Goal: Task Accomplishment & Management: Use online tool/utility

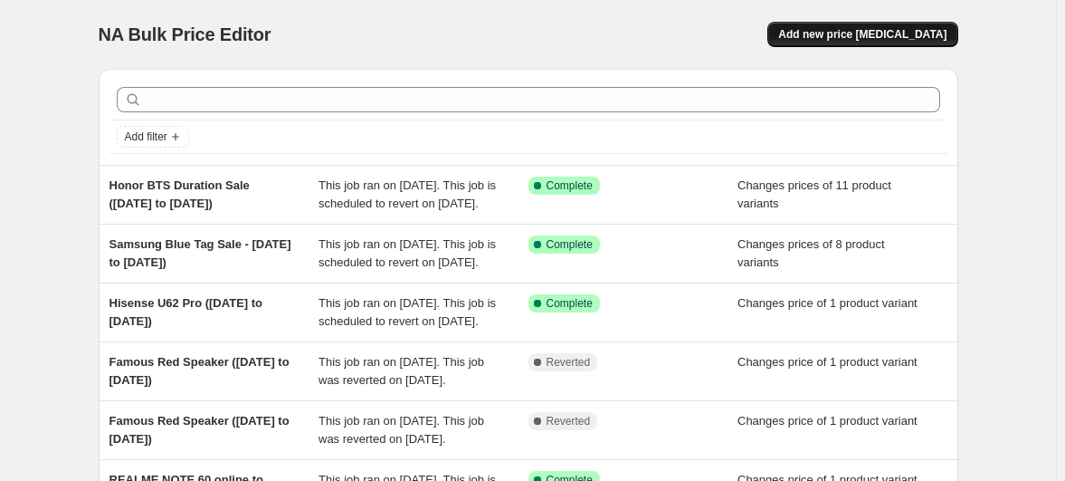
click at [836, 28] on span "Add new price [MEDICAL_DATA]" at bounding box center [862, 34] width 168 height 14
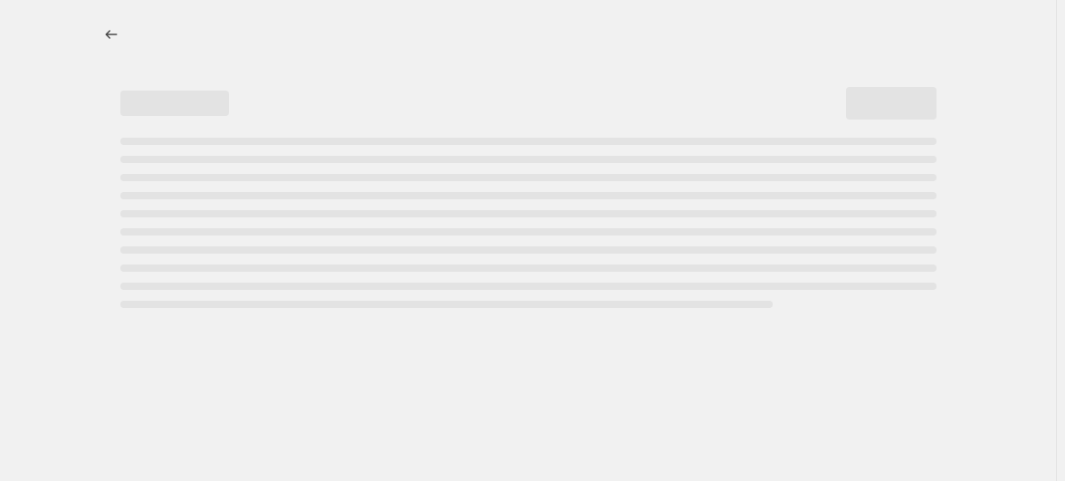
select select "percentage"
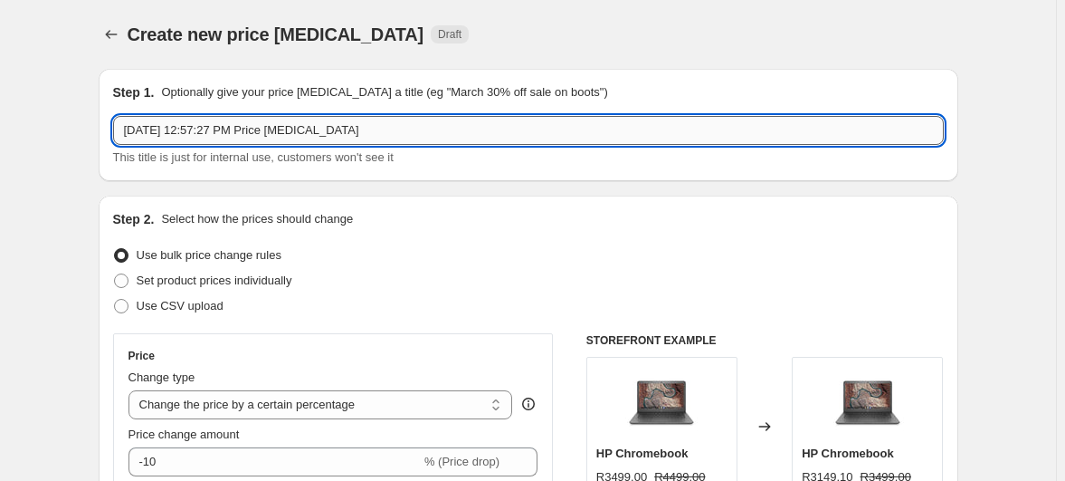
click at [451, 116] on input "[DATE] 12:57:27 PM Price [MEDICAL_DATA]" at bounding box center [528, 130] width 831 height 29
click at [292, 117] on input "Huawei" at bounding box center [528, 130] width 831 height 29
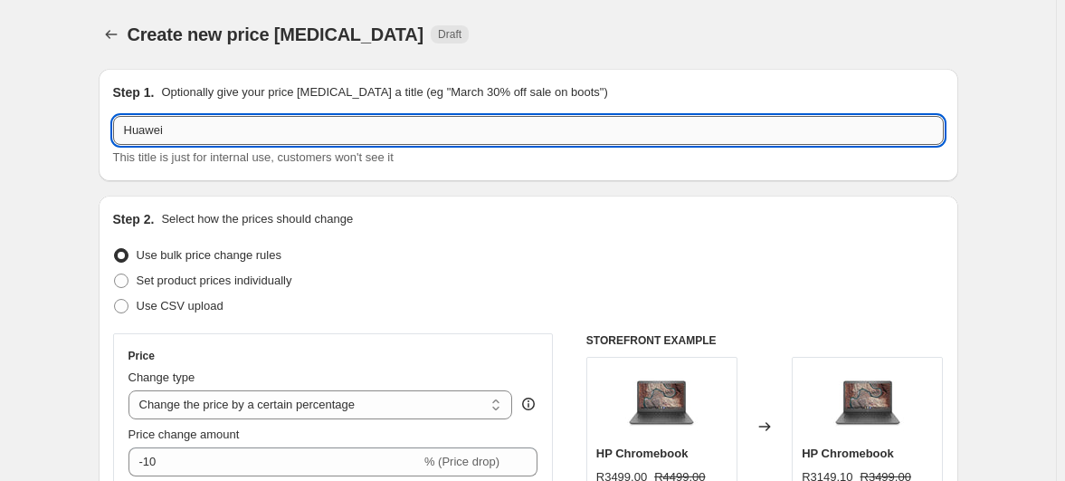
click at [292, 117] on input "Huawei" at bounding box center [528, 130] width 831 height 29
paste input "Price Break - [DATE] to [DATE]"
type input "Huawei Price Break - [DATE] to [DATE]"
click at [250, 273] on span "Set product prices individually" at bounding box center [215, 280] width 156 height 14
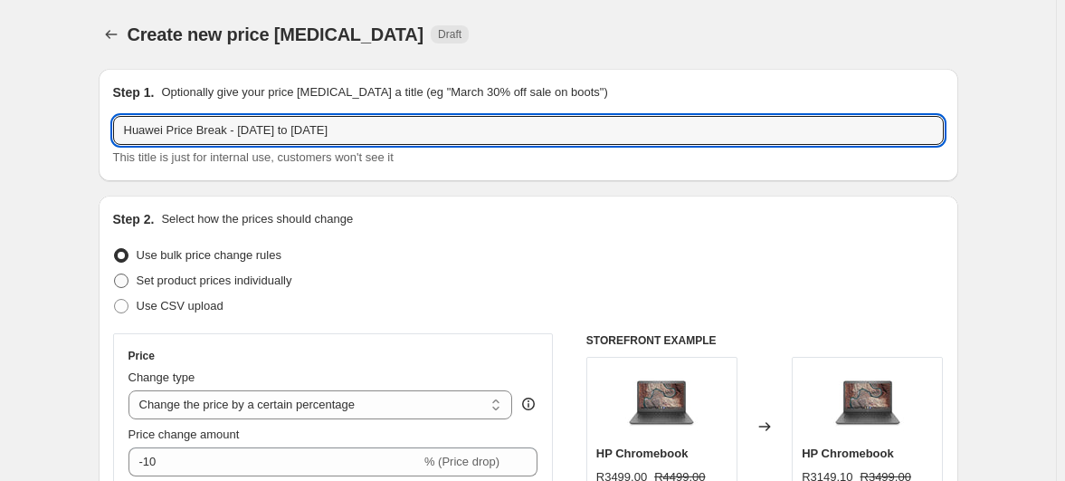
click at [115, 273] on input "Set product prices individually" at bounding box center [114, 273] width 1 height 1
radio input "true"
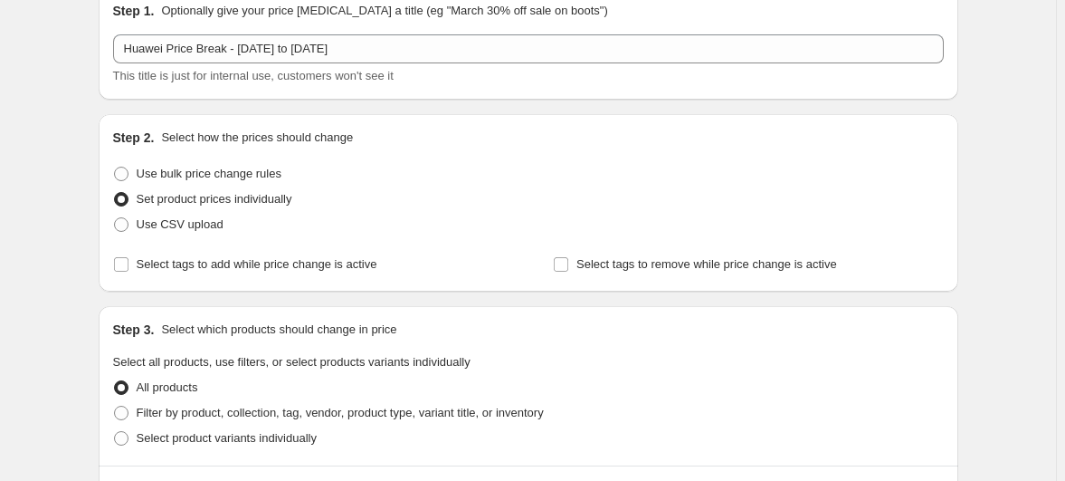
scroll to position [164, 0]
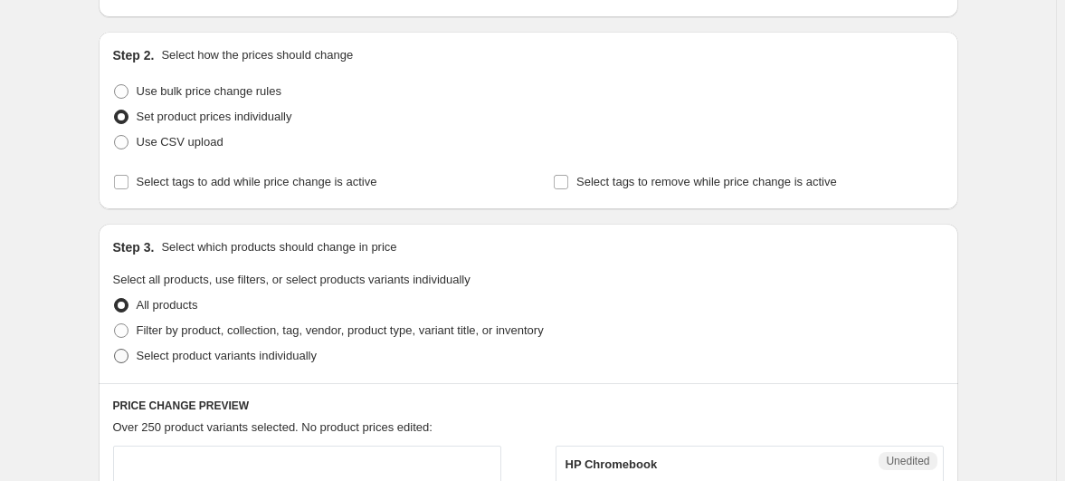
click at [204, 348] on span "Select product variants individually" at bounding box center [227, 355] width 180 height 14
click at [115, 348] on input "Select product variants individually" at bounding box center [114, 348] width 1 height 1
radio input "true"
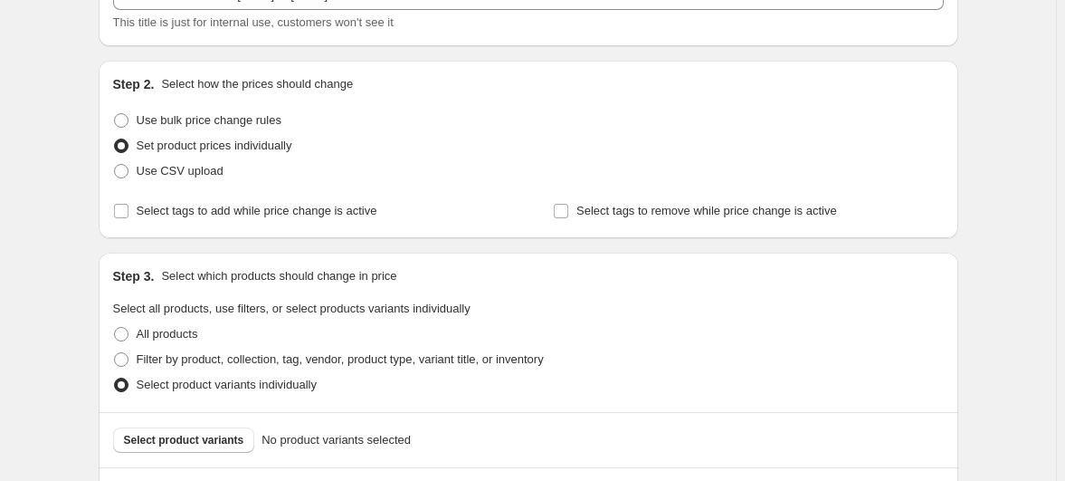
scroll to position [0, 0]
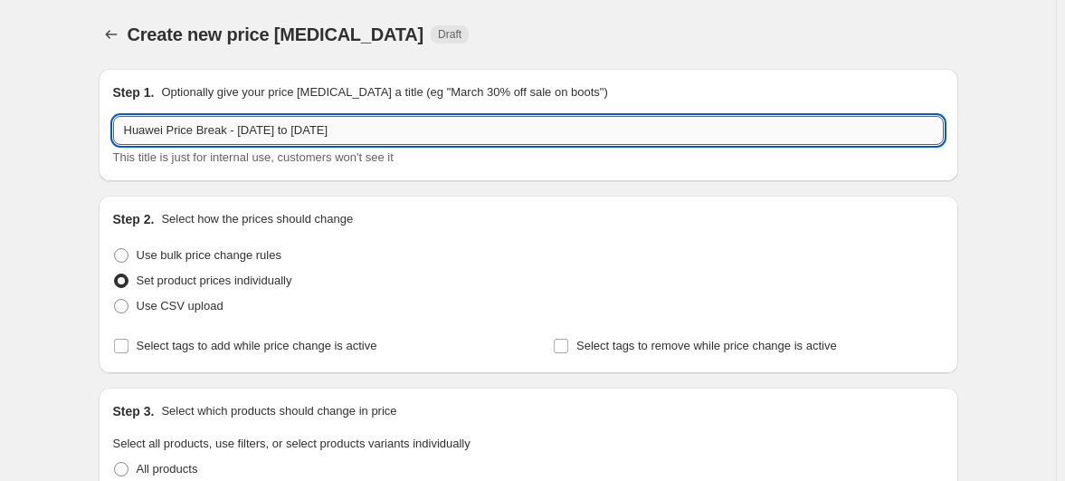
click at [454, 117] on input "Huawei Price Break - [DATE] to [DATE]" at bounding box center [528, 130] width 831 height 29
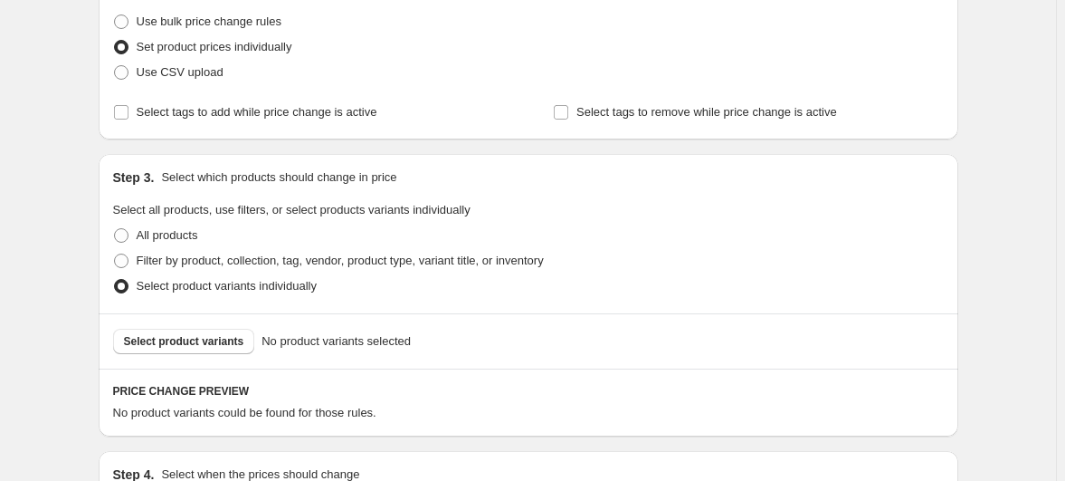
scroll to position [246, 0]
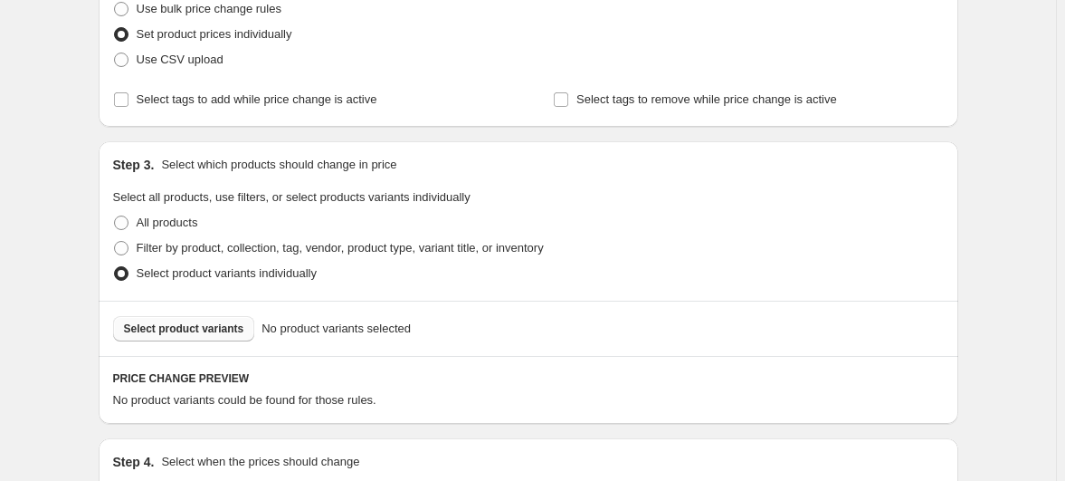
type input "Huawei Price Break - [DATE] to [DATE] (Y72s & Y73)"
click at [221, 321] on span "Select product variants" at bounding box center [184, 328] width 120 height 14
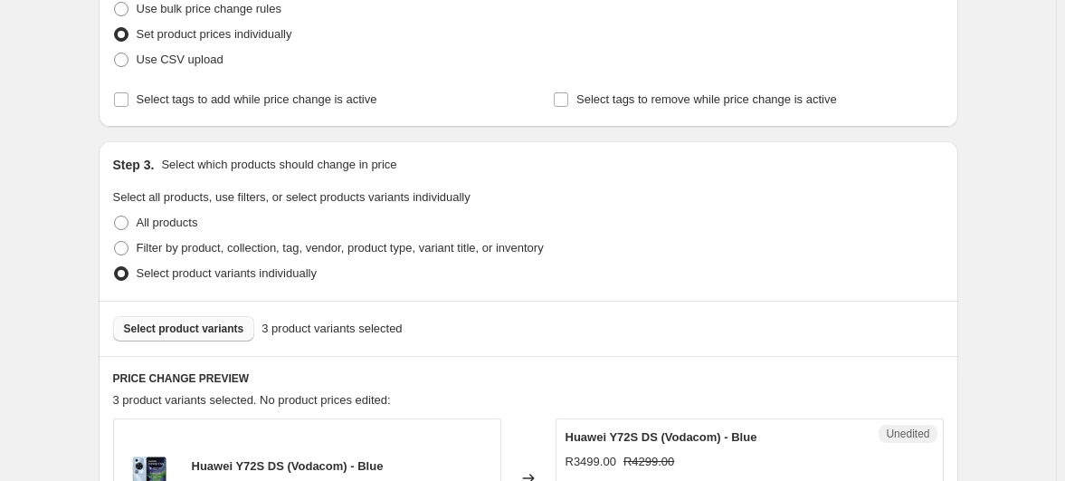
click at [244, 321] on span "Select product variants" at bounding box center [184, 328] width 120 height 14
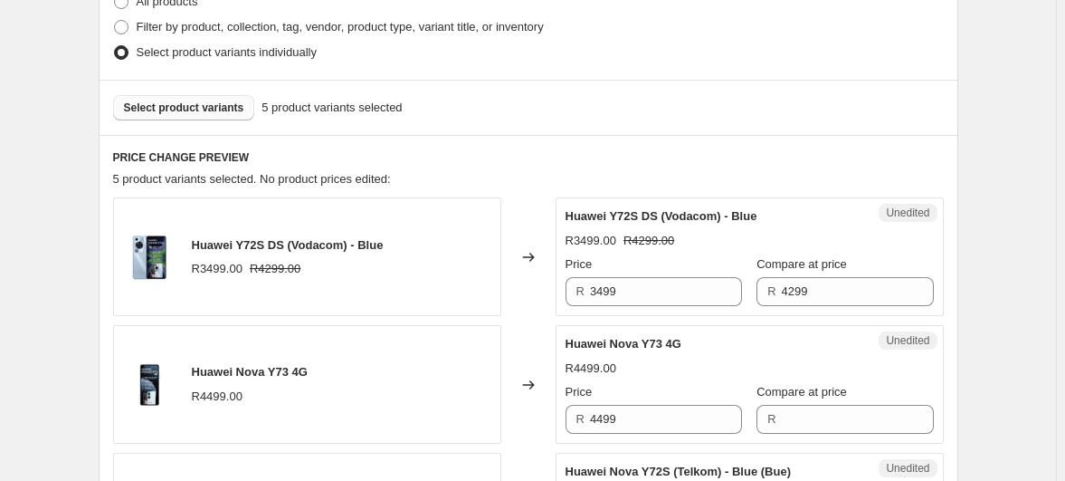
scroll to position [493, 0]
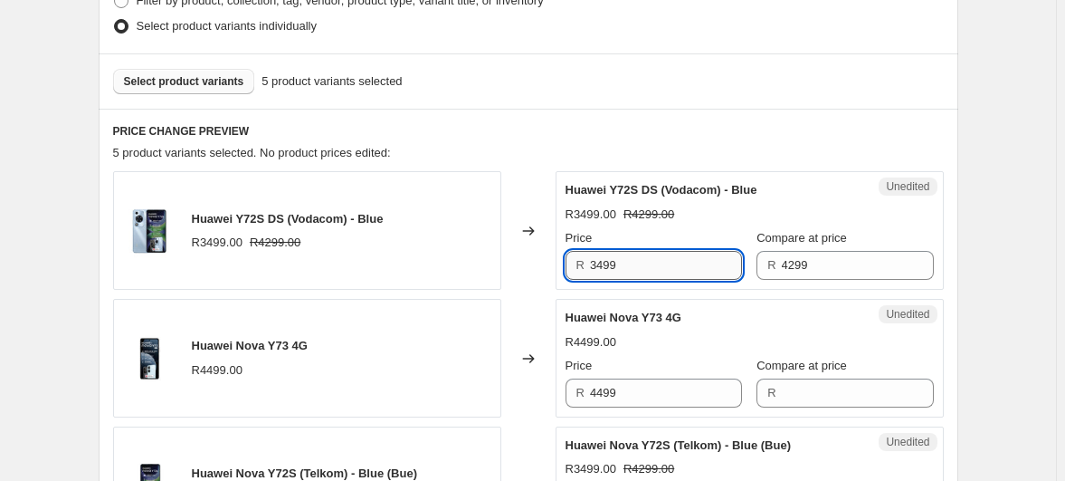
click at [650, 251] on input "3499" at bounding box center [666, 265] width 152 height 29
type input "3199"
click at [1002, 226] on div "Create new price [MEDICAL_DATA]. This page is ready Create new price [MEDICAL_D…" at bounding box center [528, 320] width 1056 height 1627
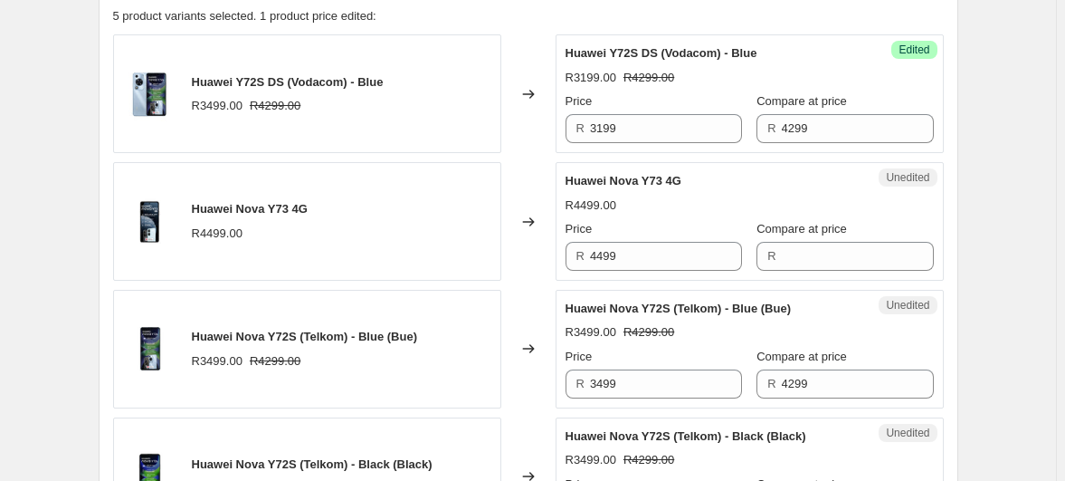
scroll to position [658, 0]
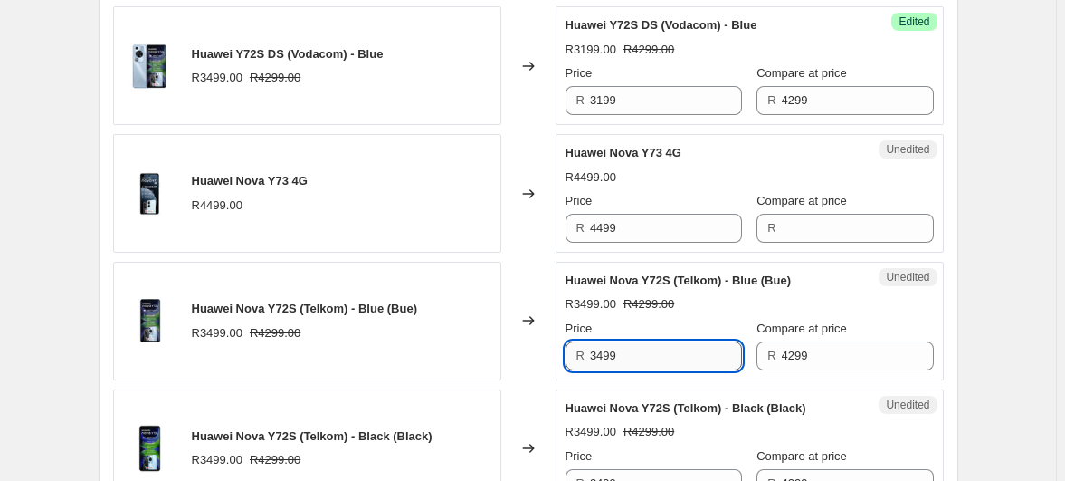
click at [672, 341] on input "3499" at bounding box center [666, 355] width 152 height 29
type input "3199"
click at [672, 469] on input "3499" at bounding box center [666, 483] width 152 height 29
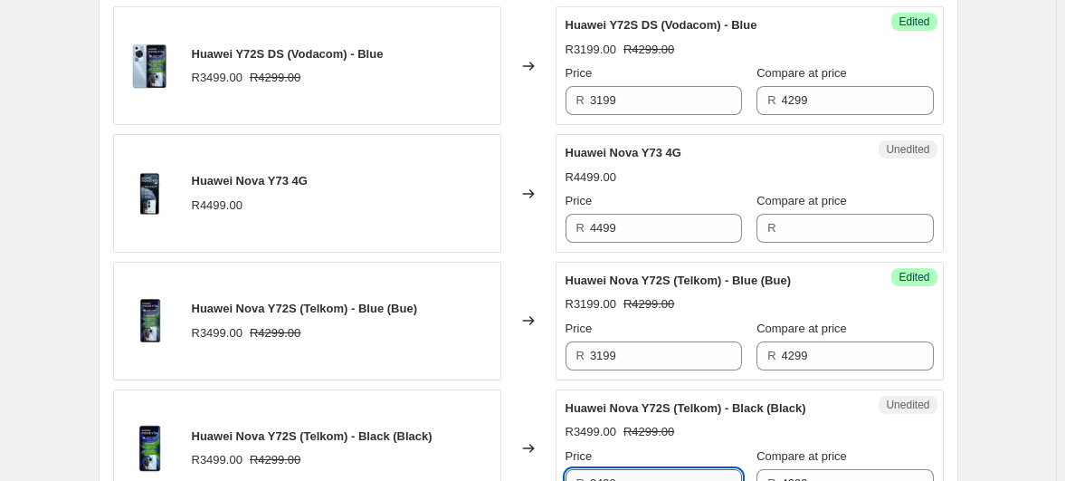
click at [672, 469] on input "3499" at bounding box center [666, 483] width 152 height 29
type input "3199"
click at [958, 272] on div "Create new price [MEDICAL_DATA]. This page is ready Create new price [MEDICAL_D…" at bounding box center [528, 155] width 1056 height 1627
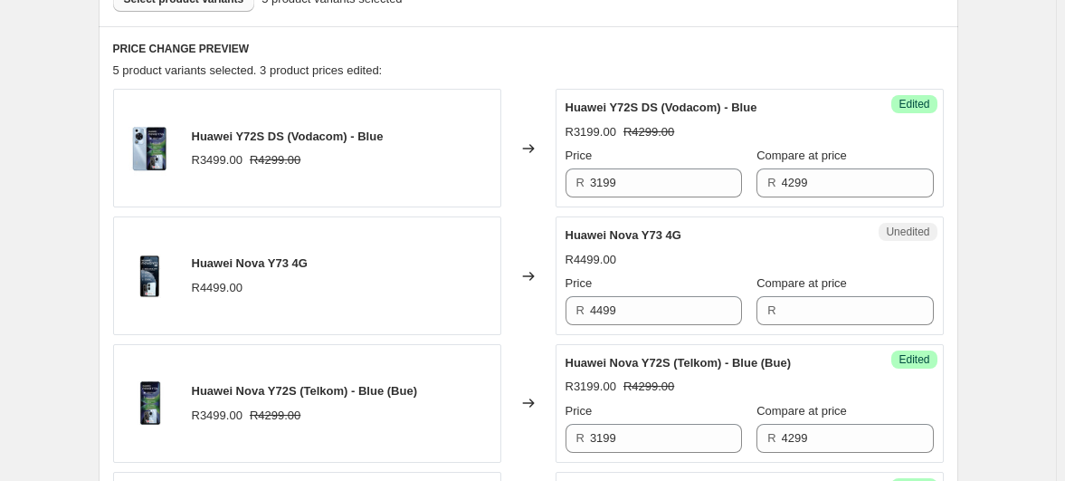
scroll to position [493, 0]
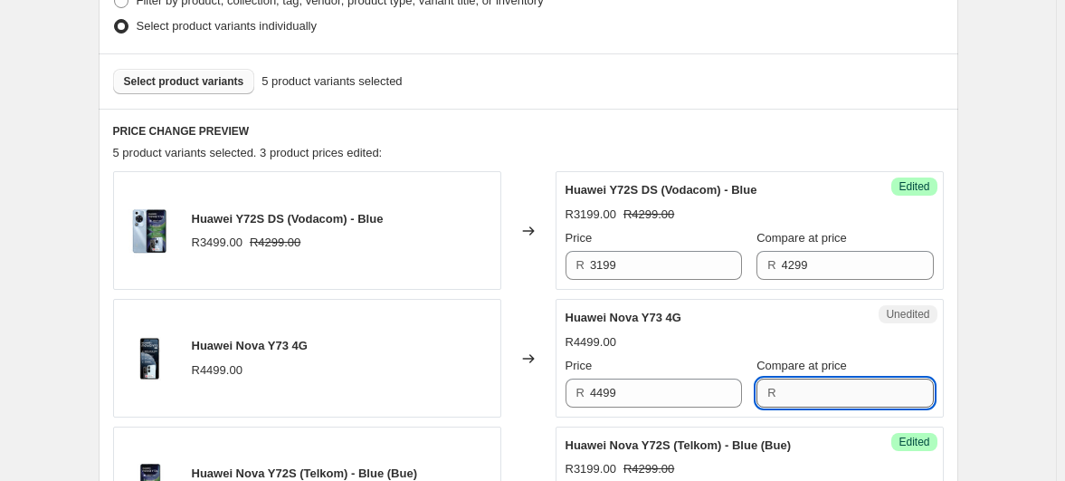
click at [815, 378] on input "Compare at price" at bounding box center [858, 392] width 152 height 29
type input "4499"
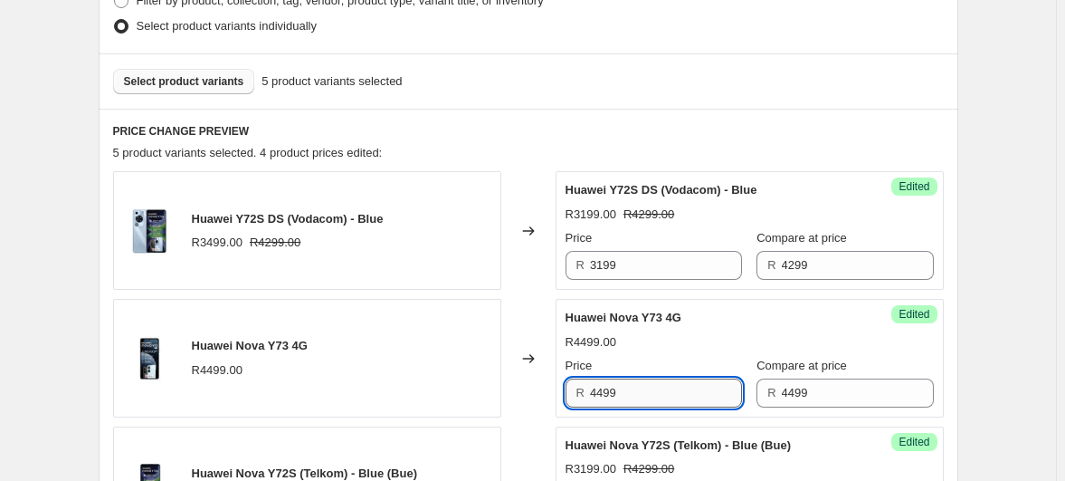
click at [668, 378] on input "4499" at bounding box center [666, 392] width 152 height 29
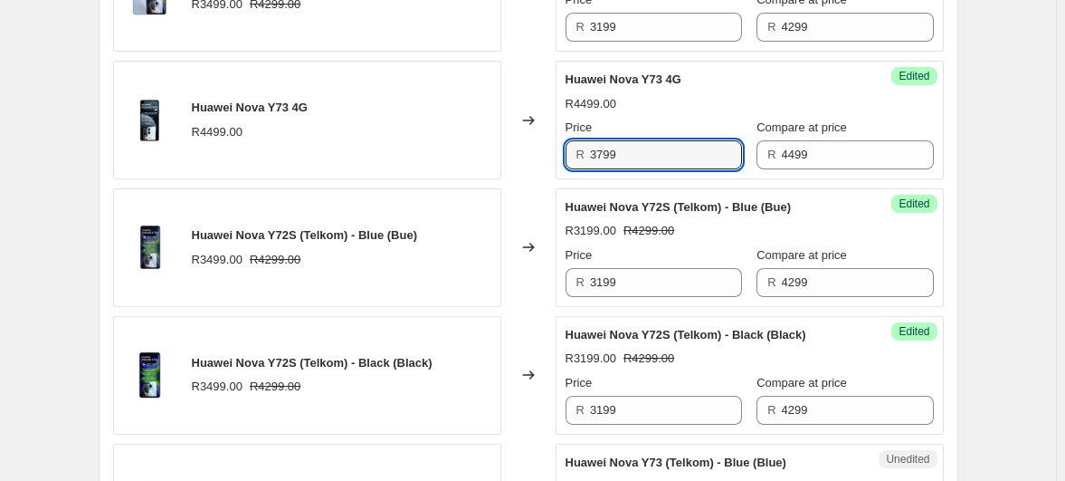
scroll to position [740, 0]
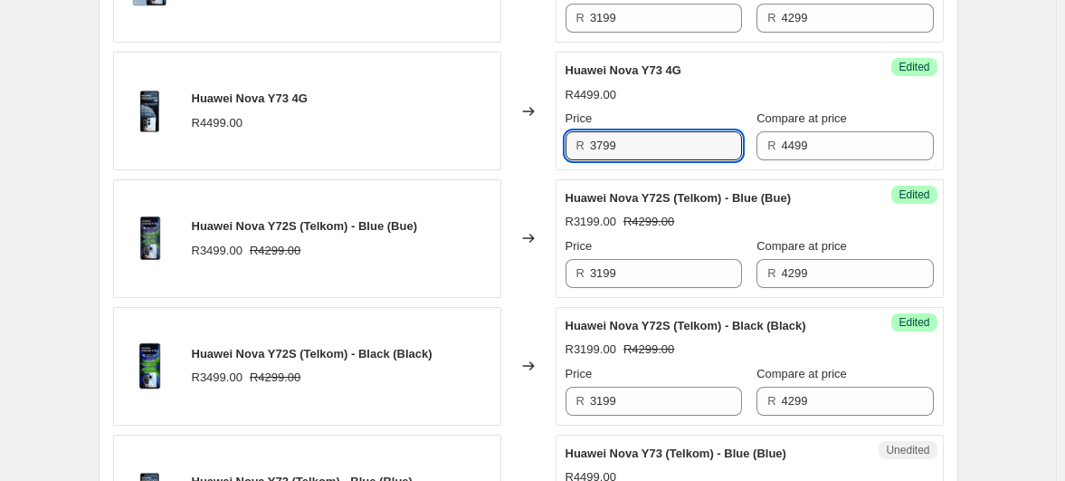
type input "3799"
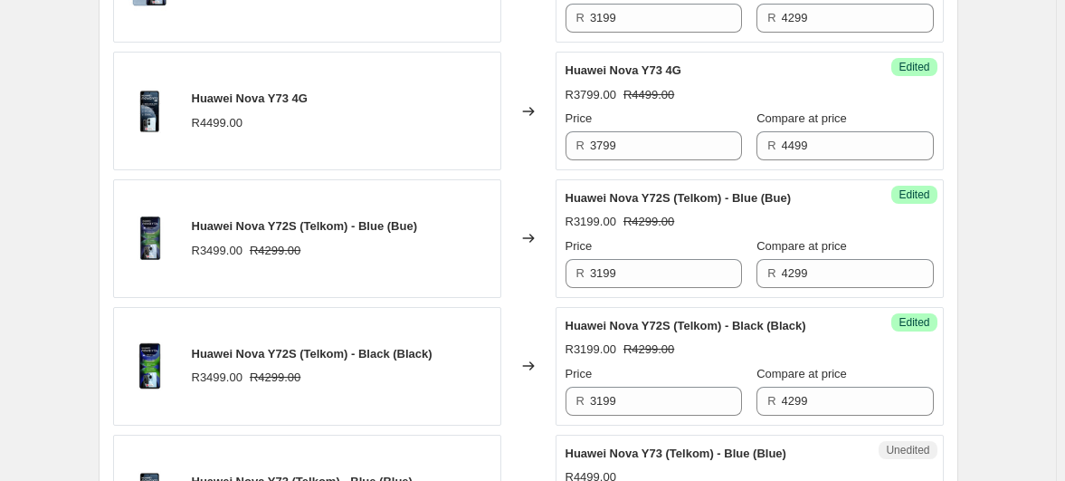
type input "4499"
type input "3799"
click at [958, 291] on div "Create new price [MEDICAL_DATA]. This page is ready Create new price [MEDICAL_D…" at bounding box center [528, 73] width 1056 height 1627
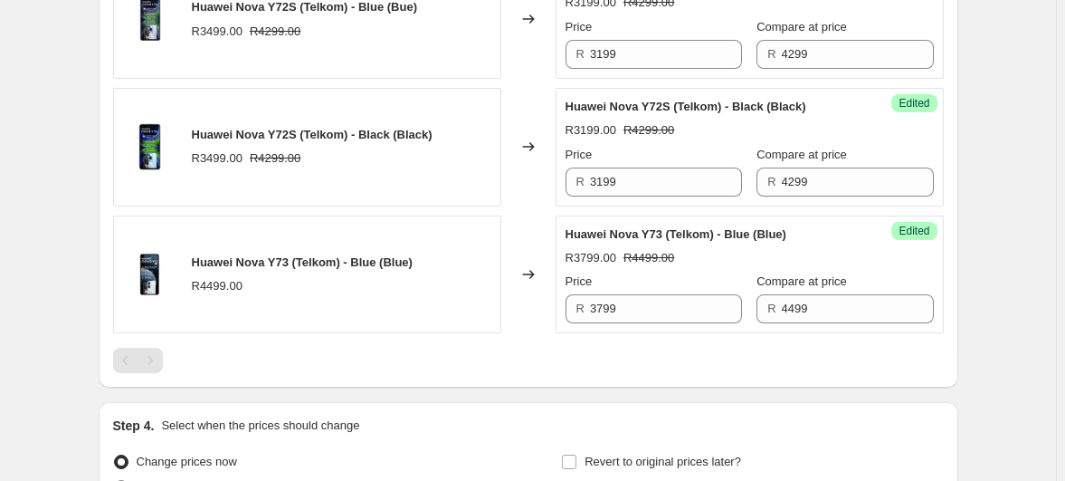
scroll to position [998, 0]
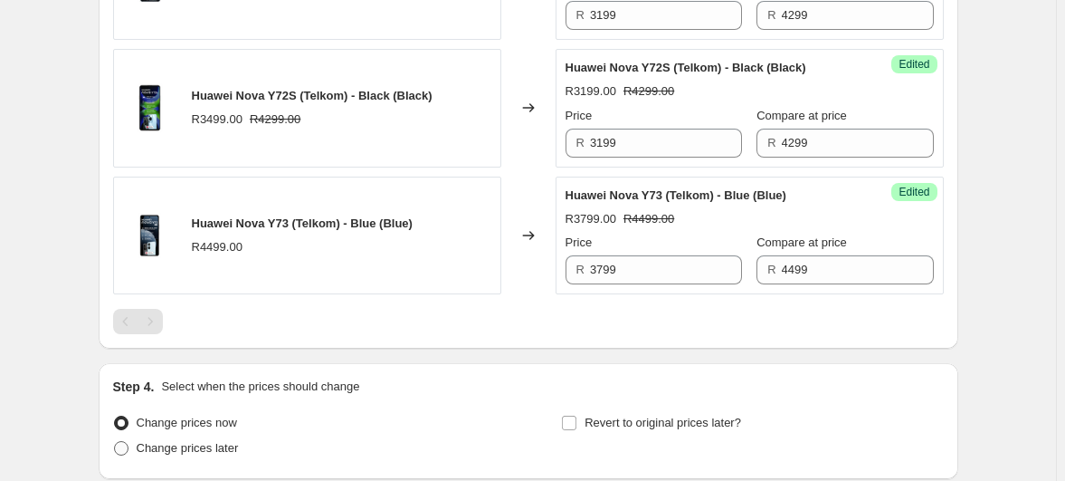
click at [239, 441] on span "Change prices later" at bounding box center [188, 448] width 102 height 14
click at [115, 441] on input "Change prices later" at bounding box center [114, 441] width 1 height 1
radio input "true"
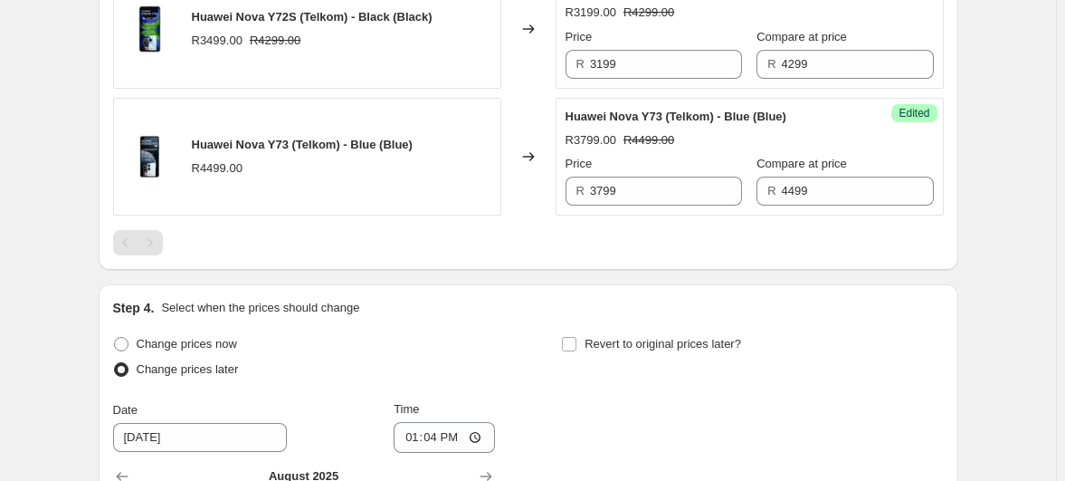
scroll to position [1163, 0]
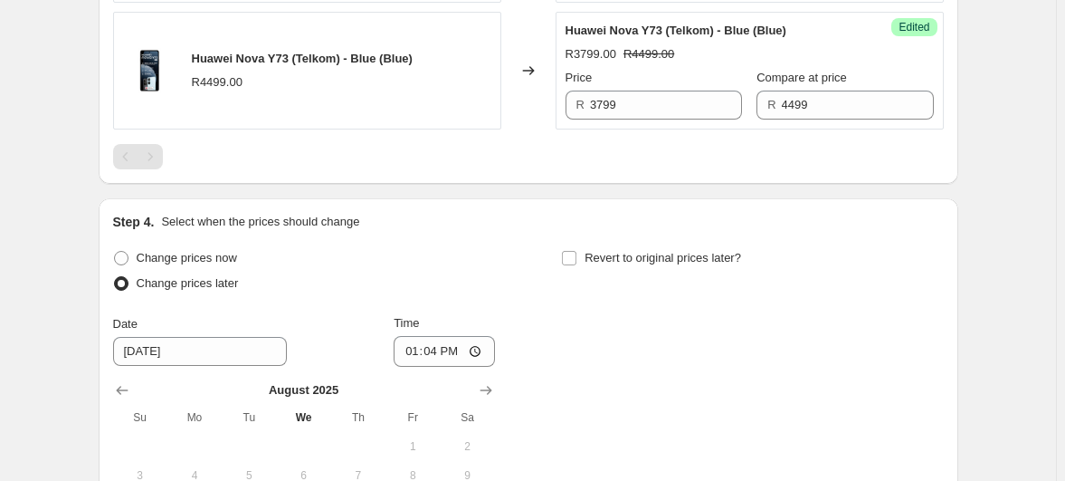
type input "[DATE]"
click at [442, 336] on input "13:04" at bounding box center [444, 351] width 101 height 31
type input "23:59"
click at [585, 251] on span "Revert to original prices later?" at bounding box center [663, 258] width 157 height 14
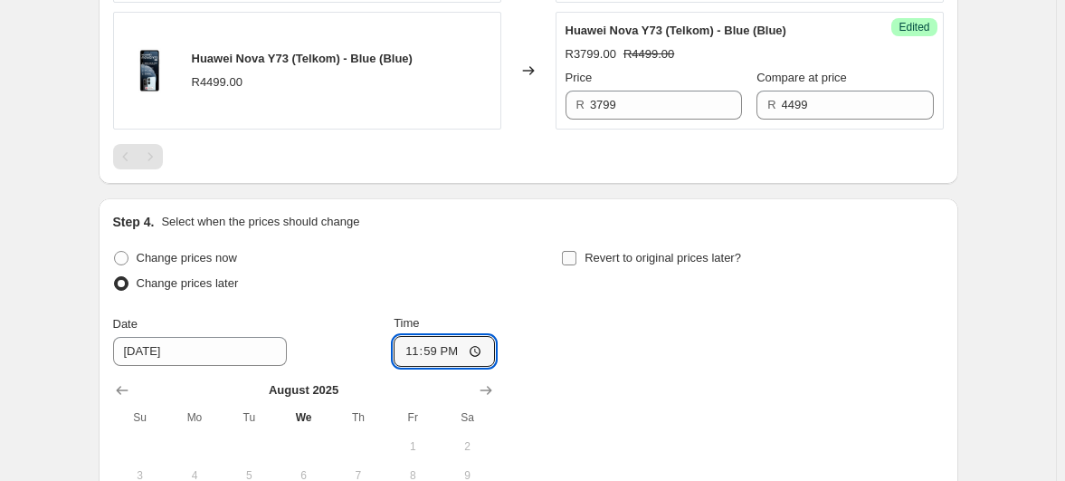
click at [577, 251] on input "Revert to original prices later?" at bounding box center [569, 258] width 14 height 14
checkbox input "true"
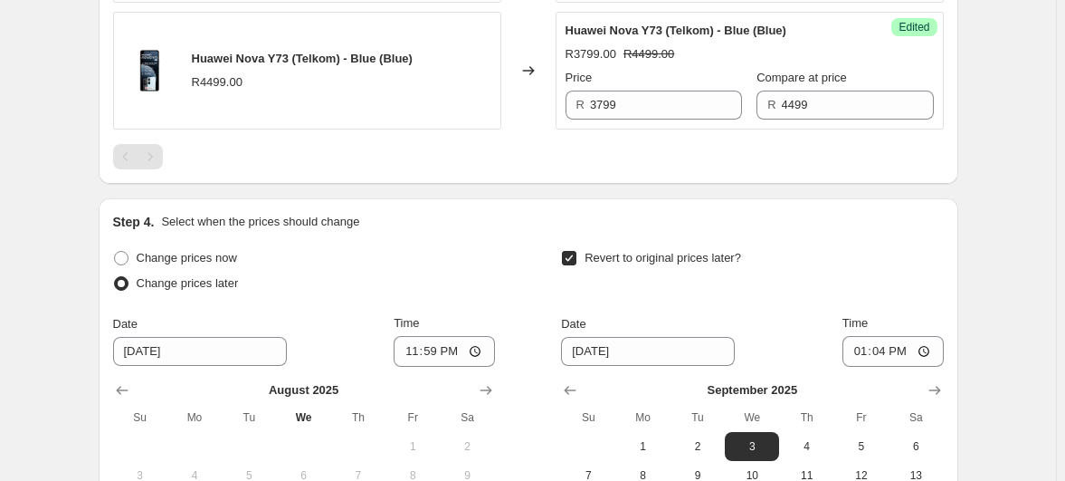
type input "[DATE]"
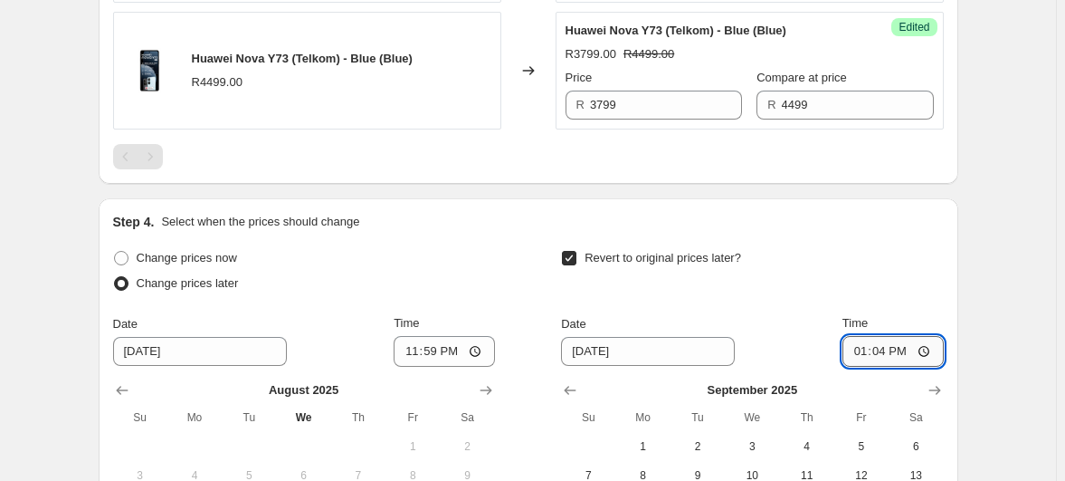
click at [857, 336] on input "13:04" at bounding box center [893, 351] width 101 height 31
click at [843, 336] on input "13:04" at bounding box center [893, 351] width 101 height 31
type input "23:59"
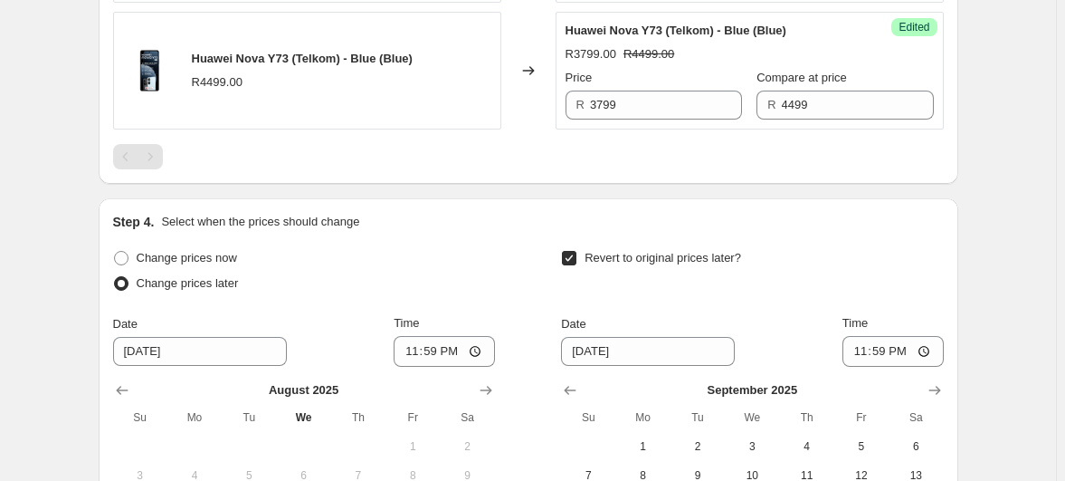
scroll to position [1301, 0]
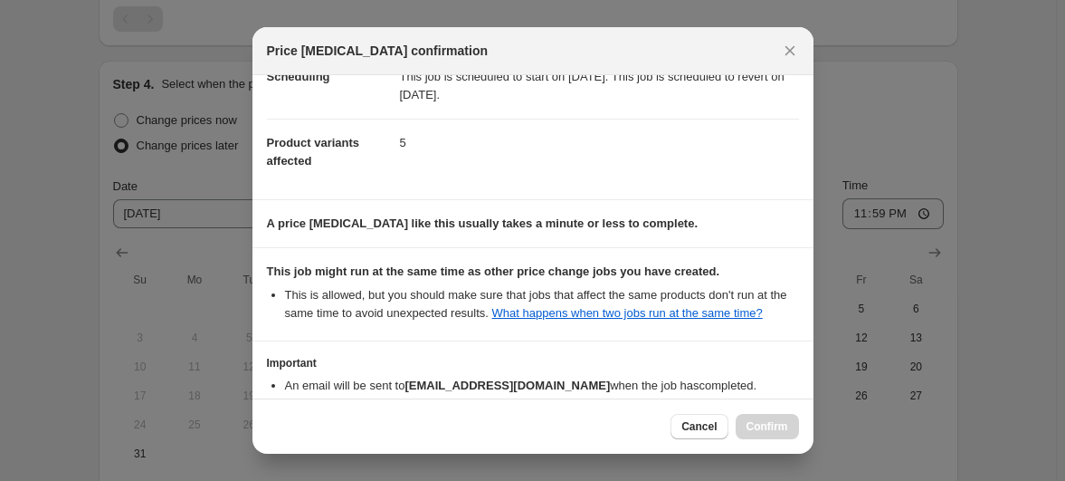
scroll to position [81, 0]
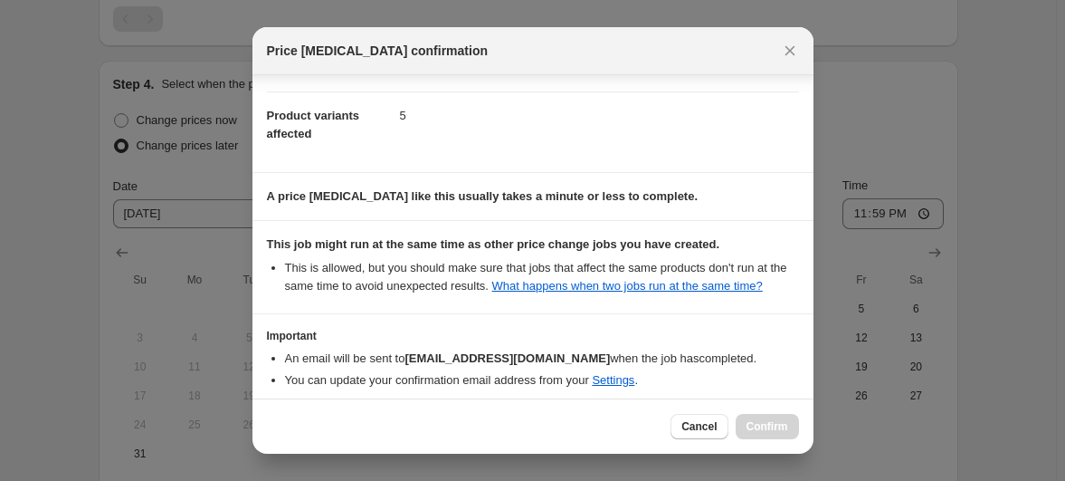
click at [410, 428] on b "I understand that this price [MEDICAL_DATA] may run at the same time as other p…" at bounding box center [530, 444] width 478 height 32
click at [282, 437] on input "I understand that this price [MEDICAL_DATA] may run at the same time as other p…" at bounding box center [275, 444] width 14 height 14
checkbox input "true"
click at [736, 428] on button "Confirm" at bounding box center [767, 426] width 63 height 25
